Goal: Find specific page/section: Find specific page/section

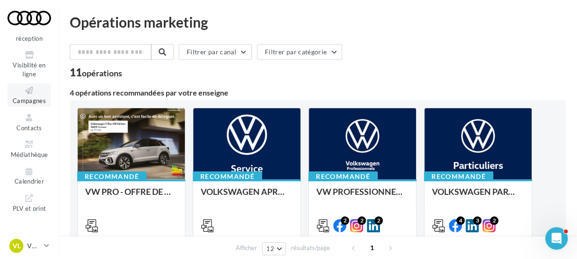
scroll to position [80, 0]
click at [33, 144] on icon at bounding box center [29, 143] width 38 height 11
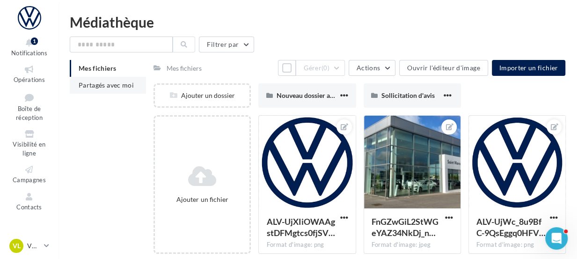
click at [109, 86] on span "Partagés avec moi" at bounding box center [106, 85] width 55 height 8
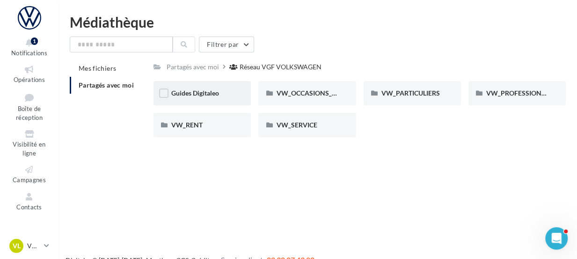
click at [229, 97] on div "Guides Digitaleo" at bounding box center [202, 92] width 62 height 9
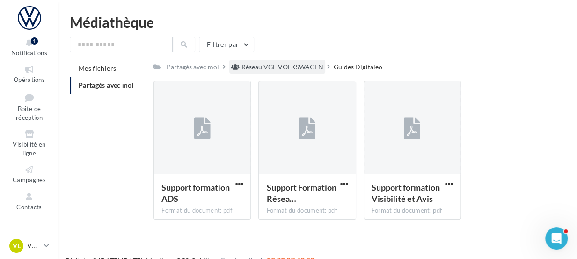
click at [288, 65] on div "Réseau VGF VOLKSWAGEN" at bounding box center [282, 66] width 82 height 9
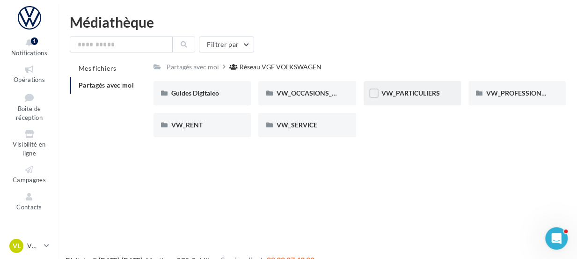
click at [445, 96] on div "VW_PARTICULIERS" at bounding box center [411, 93] width 97 height 24
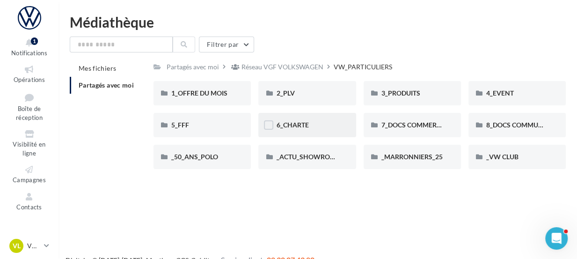
click at [341, 124] on div "6_CHARTE" at bounding box center [306, 125] width 97 height 24
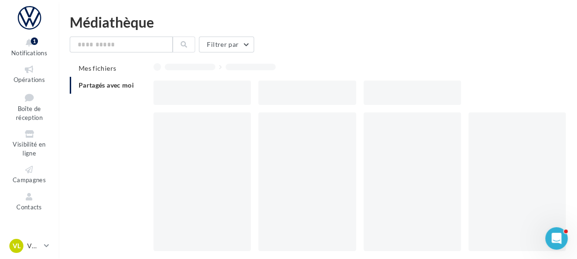
click at [341, 124] on div at bounding box center [306, 181] width 97 height 138
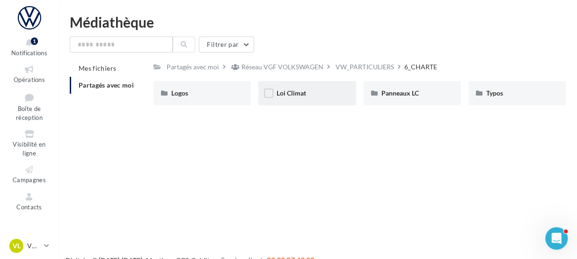
click at [340, 100] on div "Loi Climat" at bounding box center [306, 93] width 97 height 24
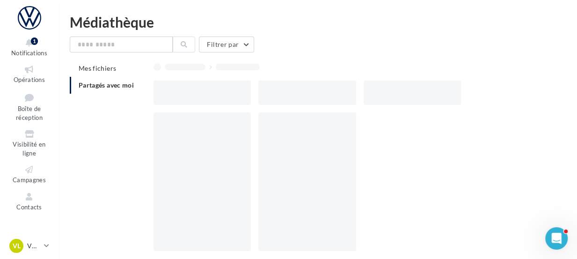
click at [340, 100] on div at bounding box center [306, 92] width 97 height 24
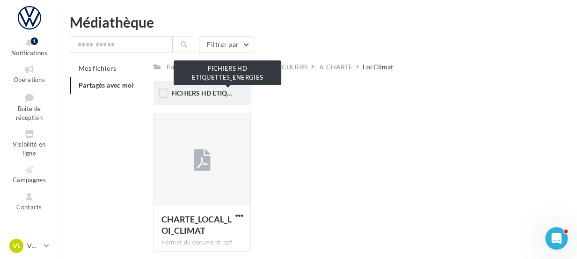
click at [226, 97] on span "FICHIERS HD ETIQUETTES_ENERGIES" at bounding box center [227, 93] width 113 height 8
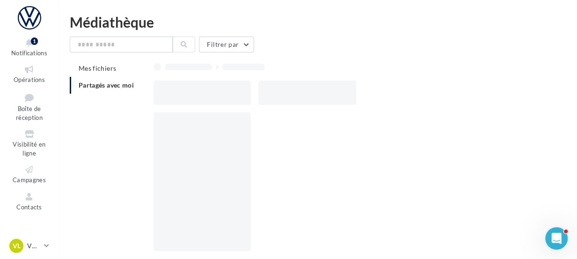
click at [226, 97] on div at bounding box center [201, 92] width 97 height 24
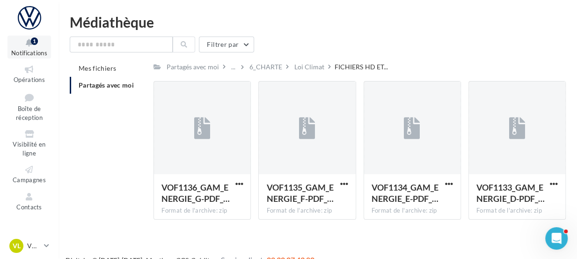
click at [29, 47] on icon at bounding box center [29, 42] width 38 height 11
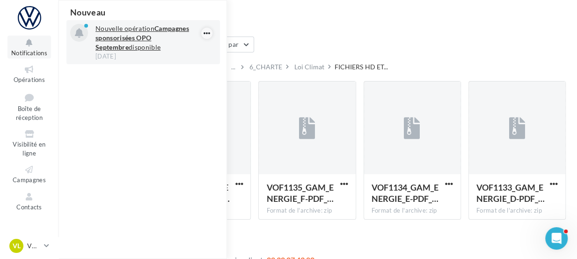
click at [208, 31] on icon "button" at bounding box center [206, 33] width 7 height 11
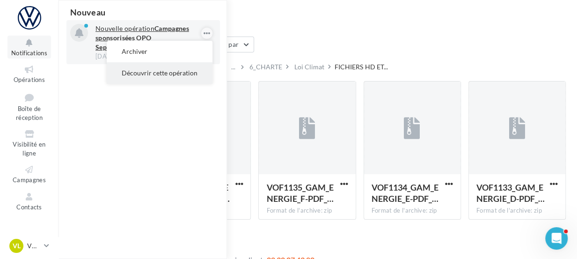
click at [182, 71] on button "Découvrir cette opération" at bounding box center [160, 73] width 106 height 22
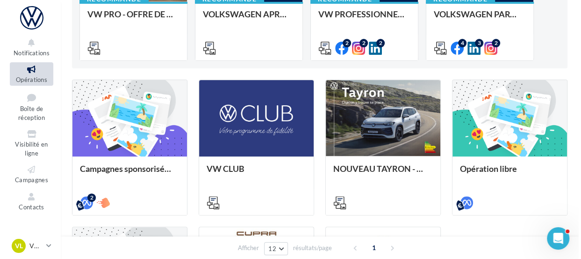
scroll to position [178, 0]
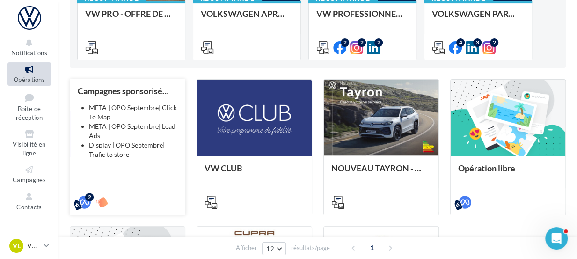
click at [125, 117] on li "META | OPO Septembre| Click To Map" at bounding box center [133, 112] width 88 height 19
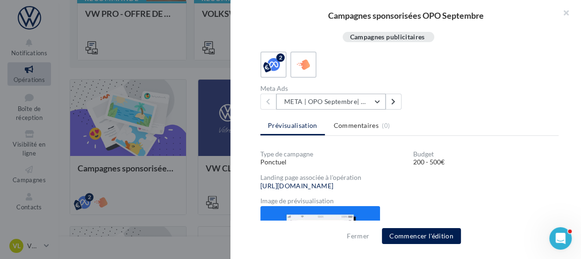
scroll to position [51, 0]
click at [377, 106] on button "META | OPO Septembre| Click To Map" at bounding box center [330, 102] width 109 height 16
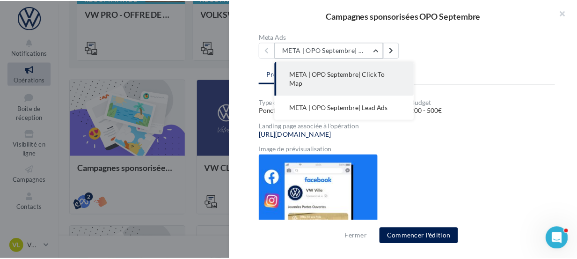
scroll to position [64, 0]
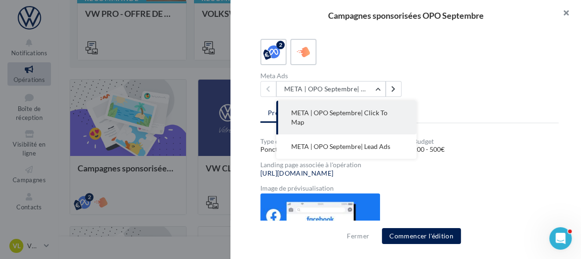
click at [565, 12] on button "button" at bounding box center [562, 14] width 37 height 28
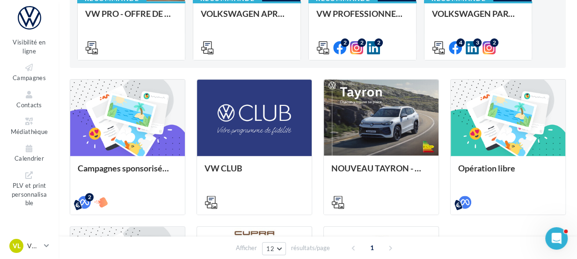
scroll to position [103, 0]
click at [34, 124] on icon at bounding box center [29, 120] width 38 height 11
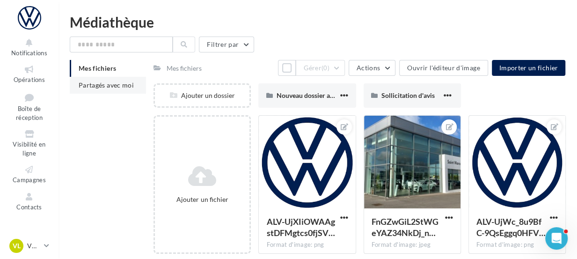
click at [114, 84] on span "Partagés avec moi" at bounding box center [106, 85] width 55 height 8
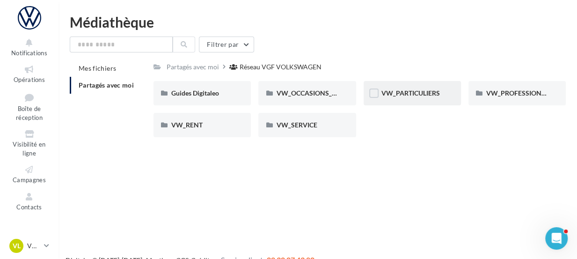
click at [416, 98] on div "VW_PARTICULIERS" at bounding box center [412, 92] width 62 height 9
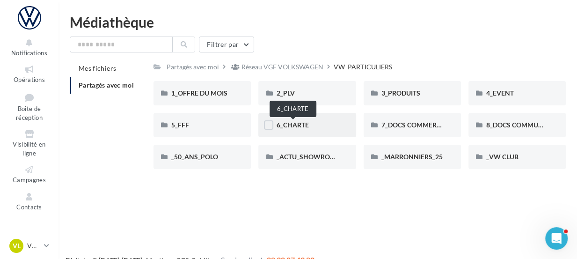
click at [306, 125] on span "6_CHARTE" at bounding box center [292, 125] width 32 height 8
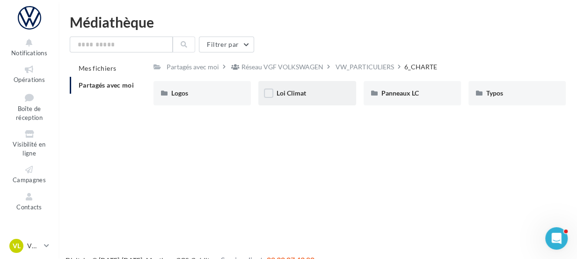
click at [330, 98] on div "Loi Climat" at bounding box center [306, 93] width 97 height 24
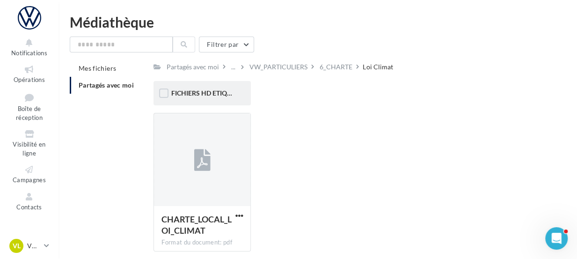
click at [221, 88] on div "FICHIERS HD ETIQUETTES_ENERGIES" at bounding box center [201, 93] width 97 height 24
